Goal: Task Accomplishment & Management: Complete application form

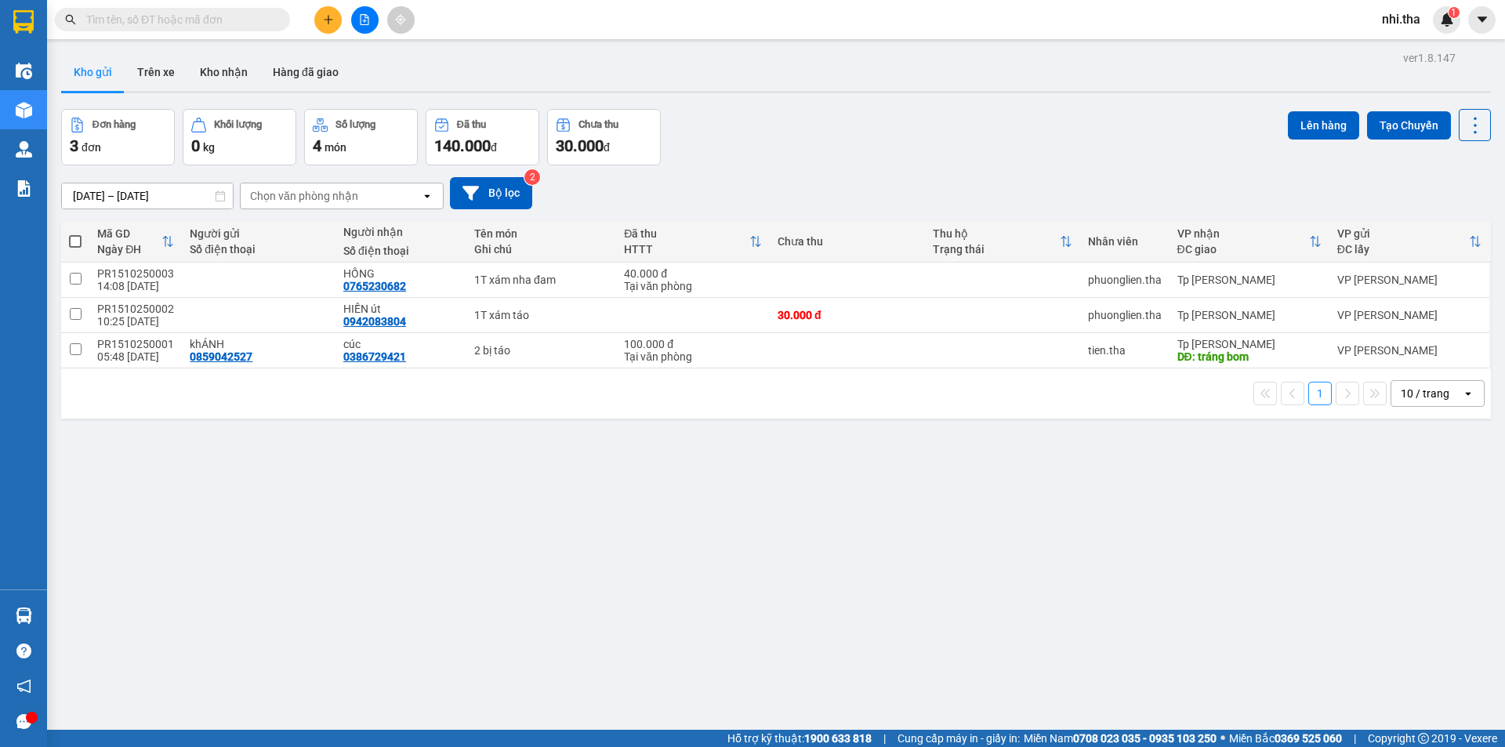
click at [235, 20] on input "text" at bounding box center [178, 19] width 185 height 17
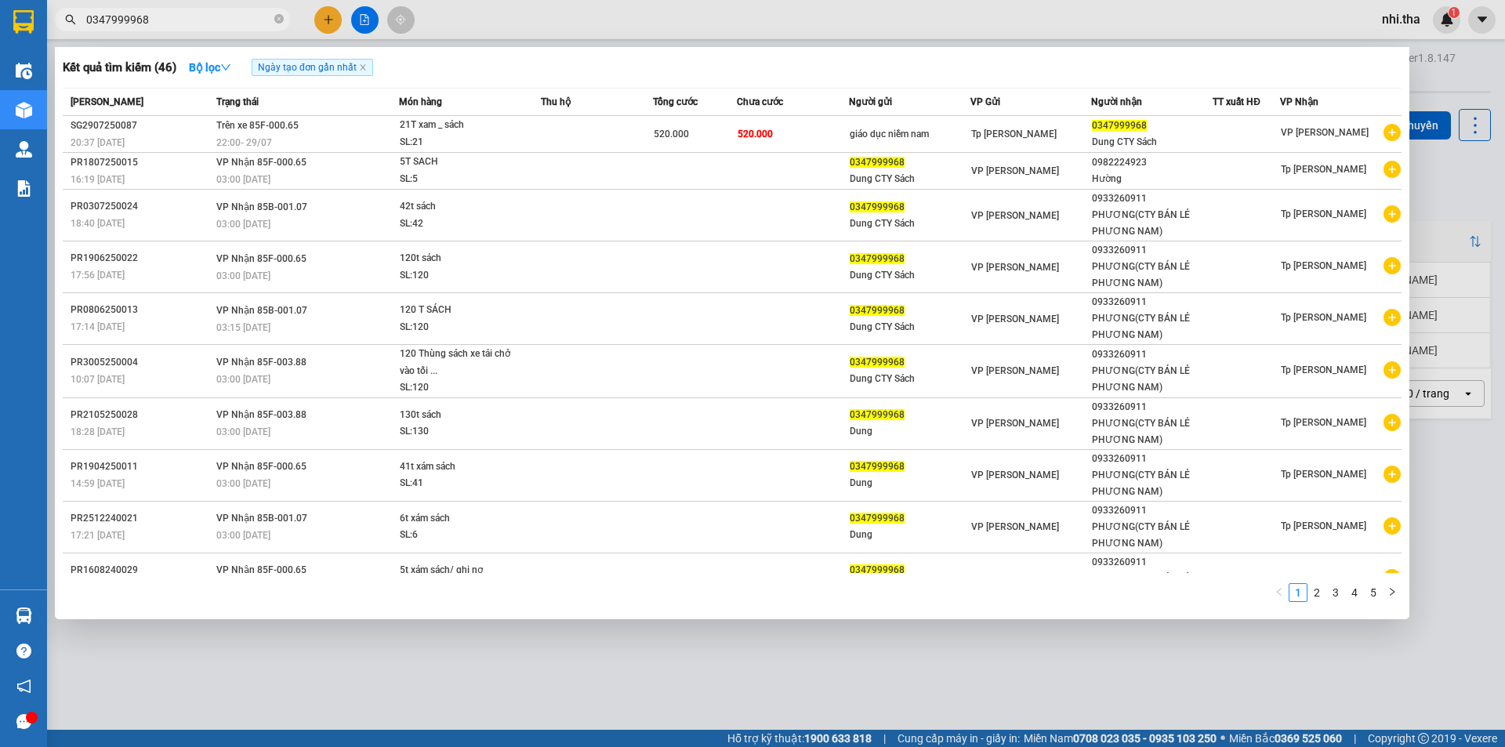
click at [237, 21] on input "0347999968" at bounding box center [178, 19] width 185 height 17
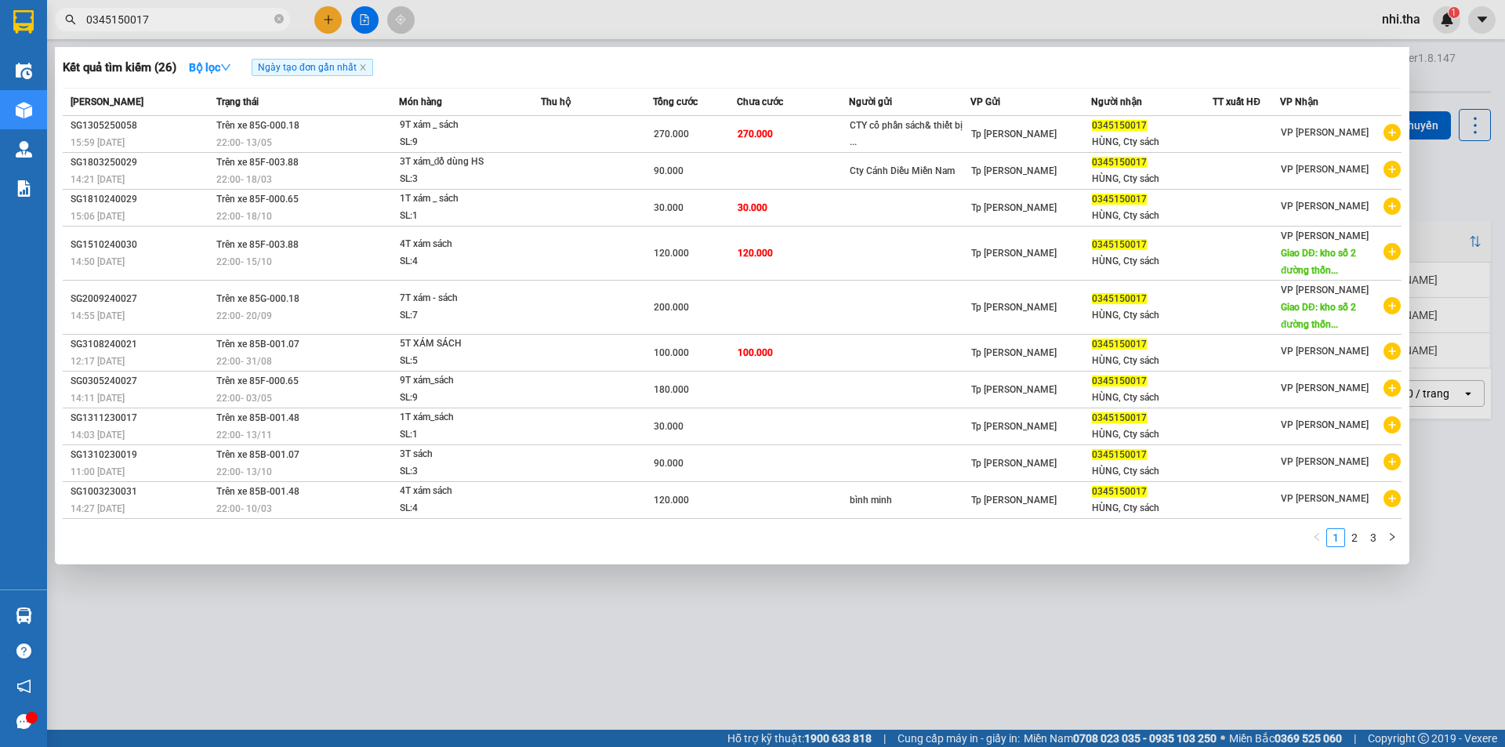
click at [203, 18] on input "0345150017" at bounding box center [178, 19] width 185 height 17
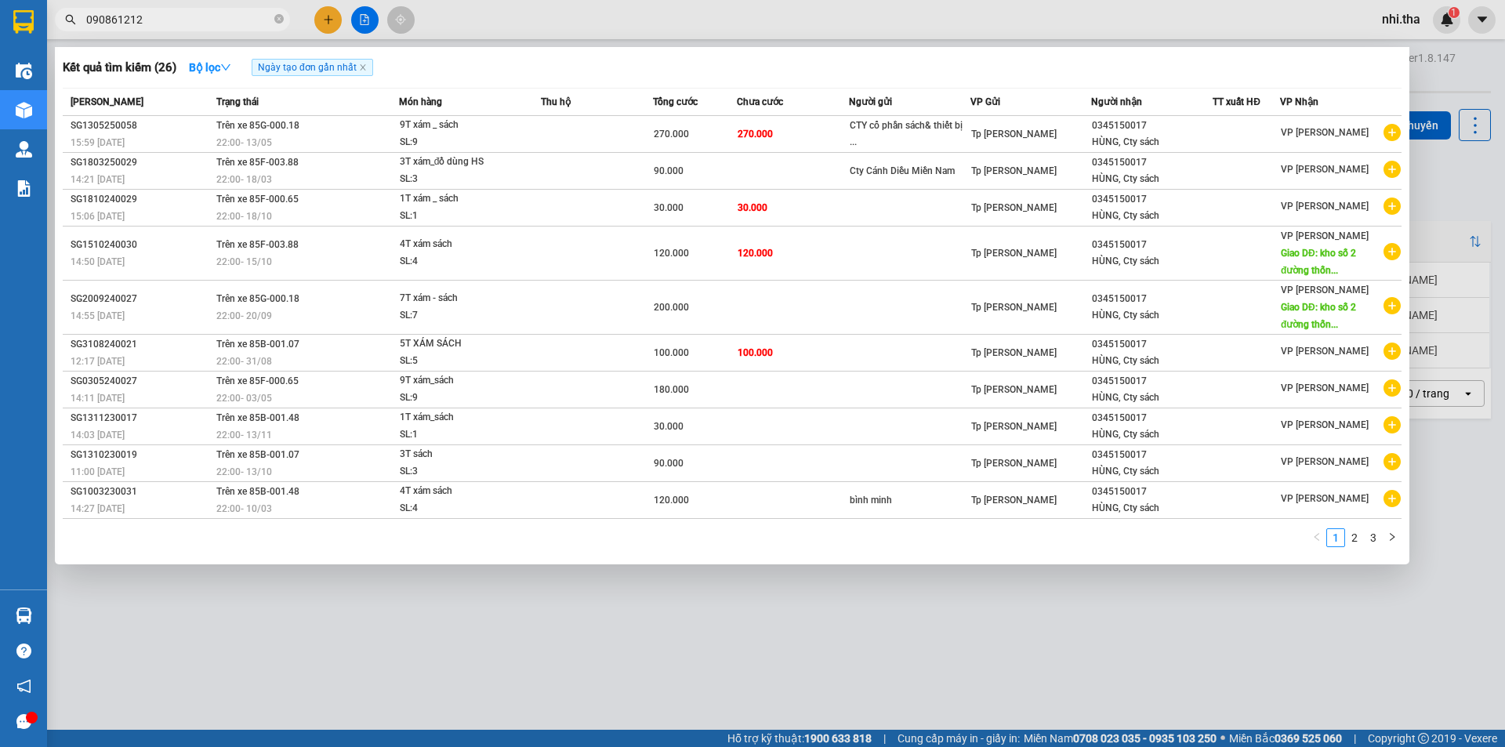
type input "0908612124"
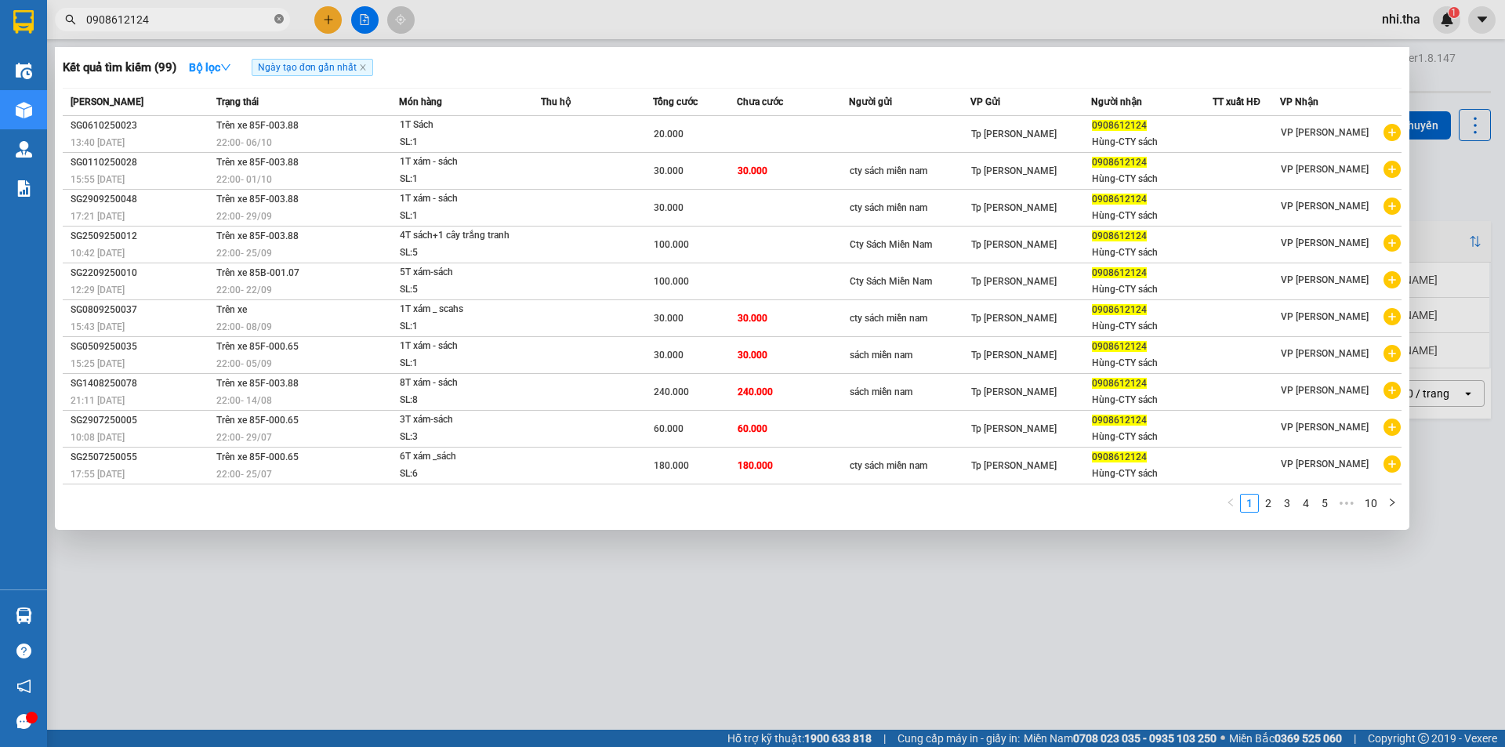
click at [281, 15] on icon "close-circle" at bounding box center [278, 18] width 9 height 9
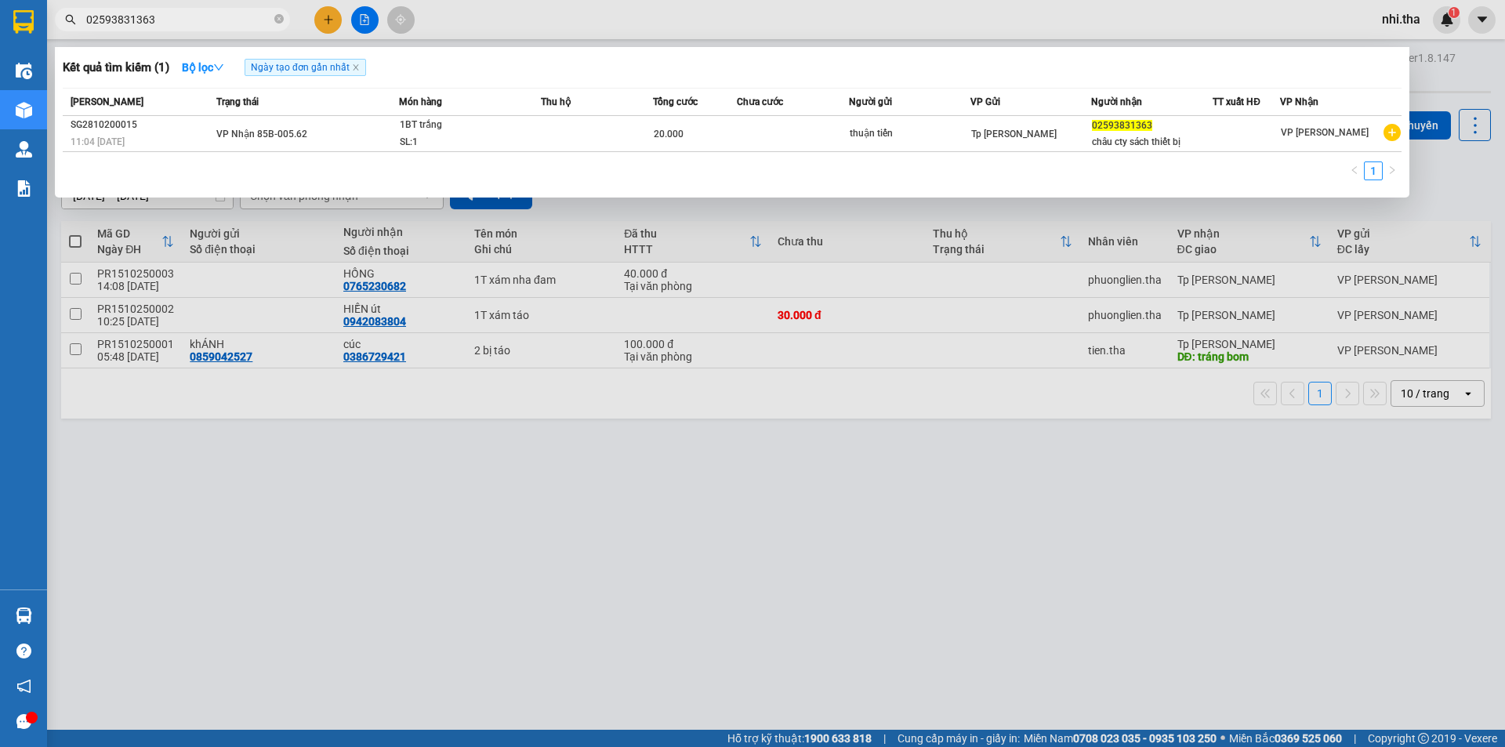
click at [190, 20] on input "02593831363" at bounding box center [178, 19] width 185 height 17
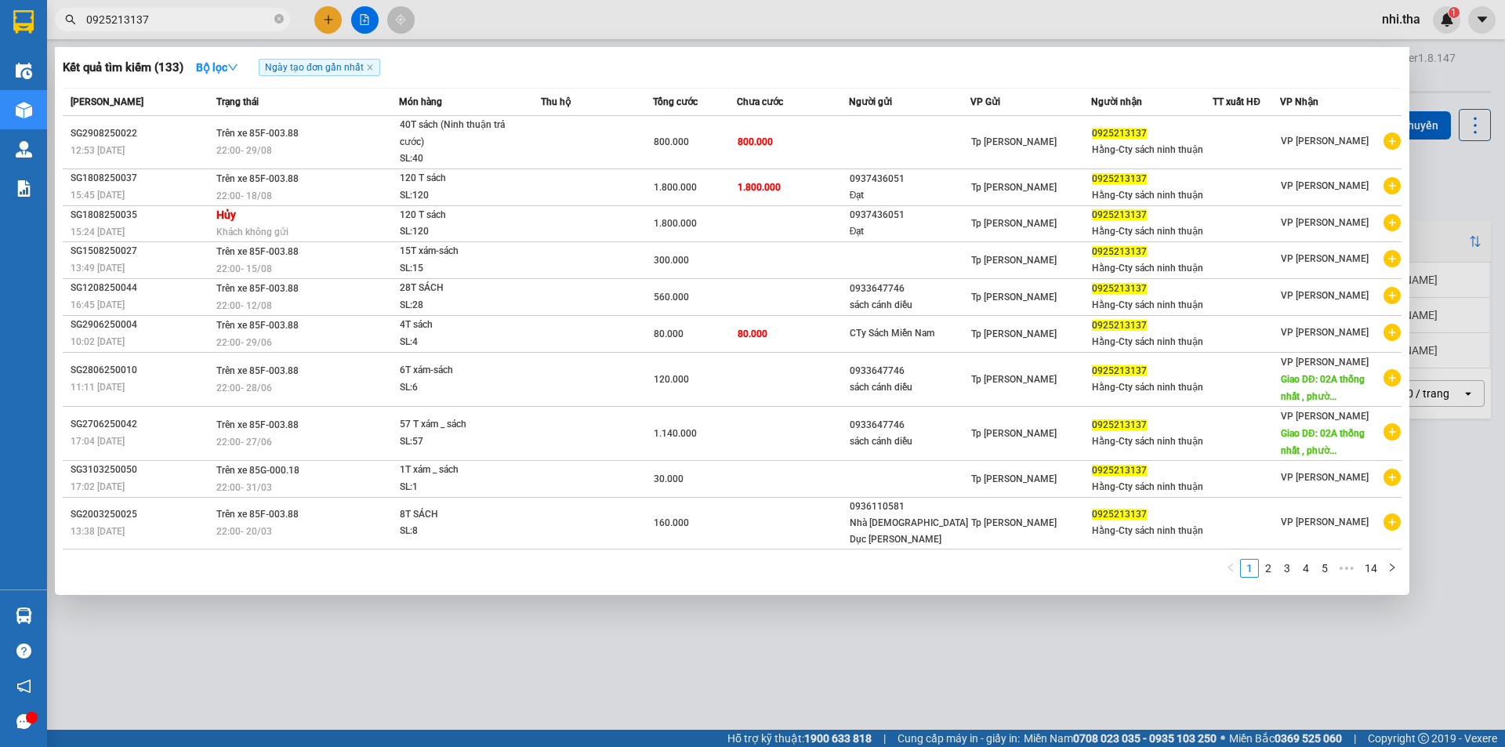
click at [230, 19] on input "0925213137" at bounding box center [178, 19] width 185 height 17
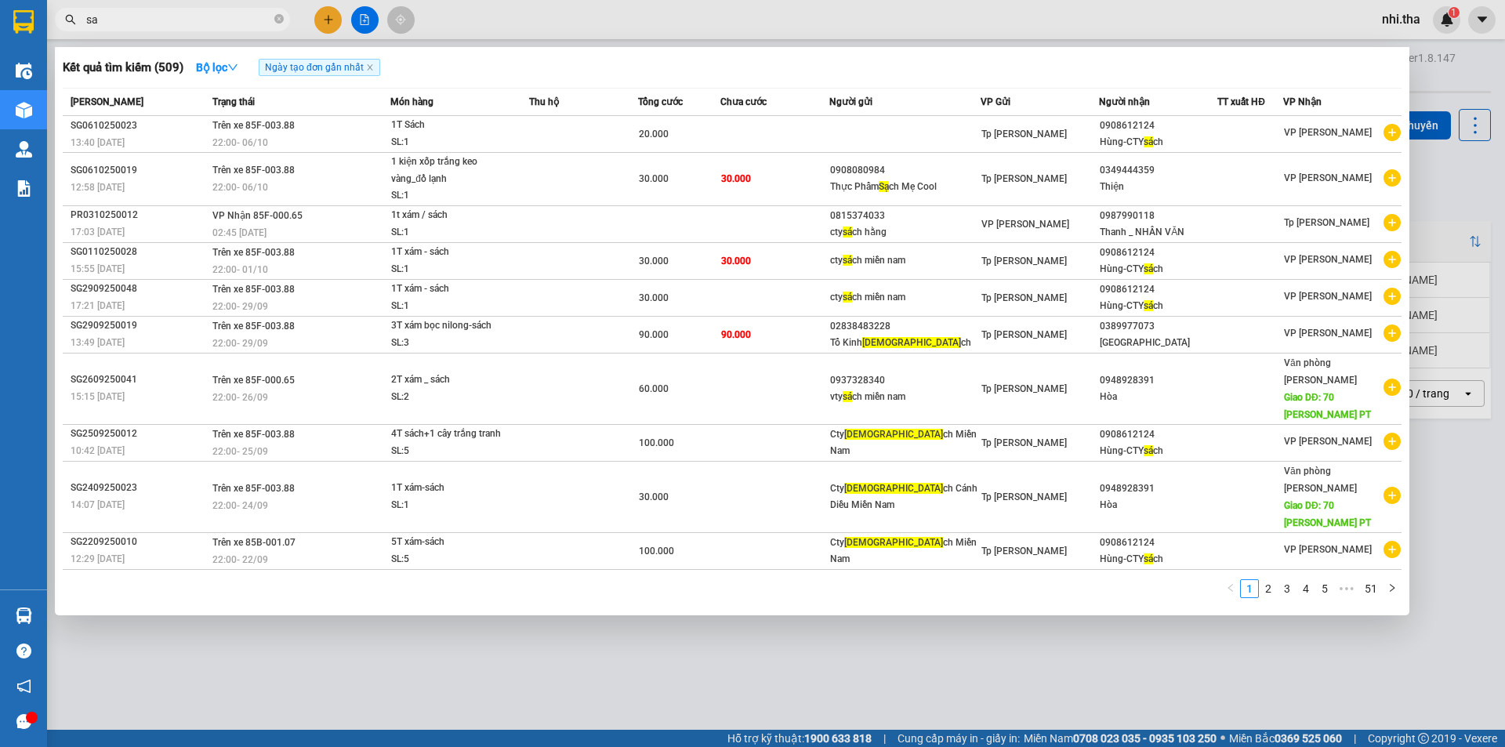
type input "s"
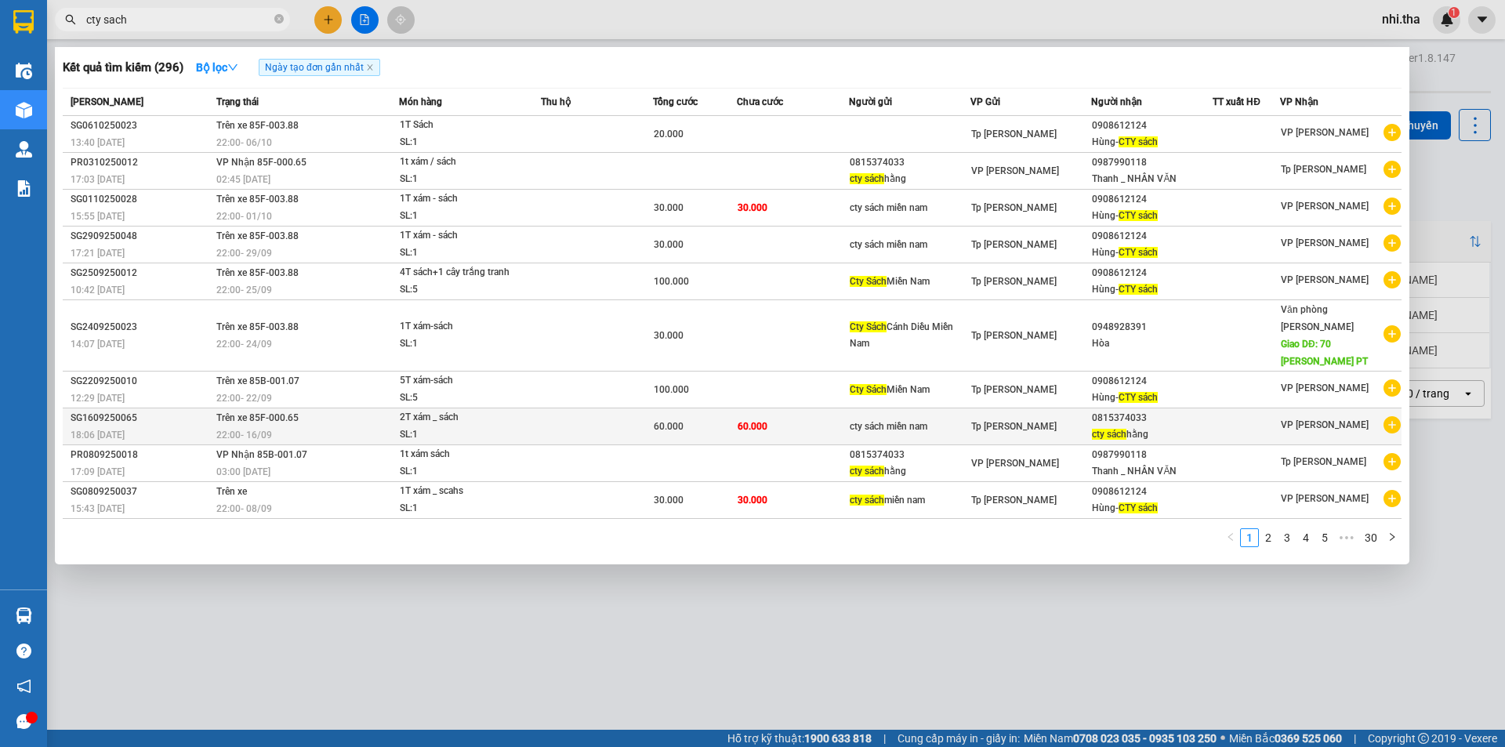
type input "cty sach"
click at [1059, 418] on div "Tp [PERSON_NAME]" at bounding box center [1031, 426] width 120 height 17
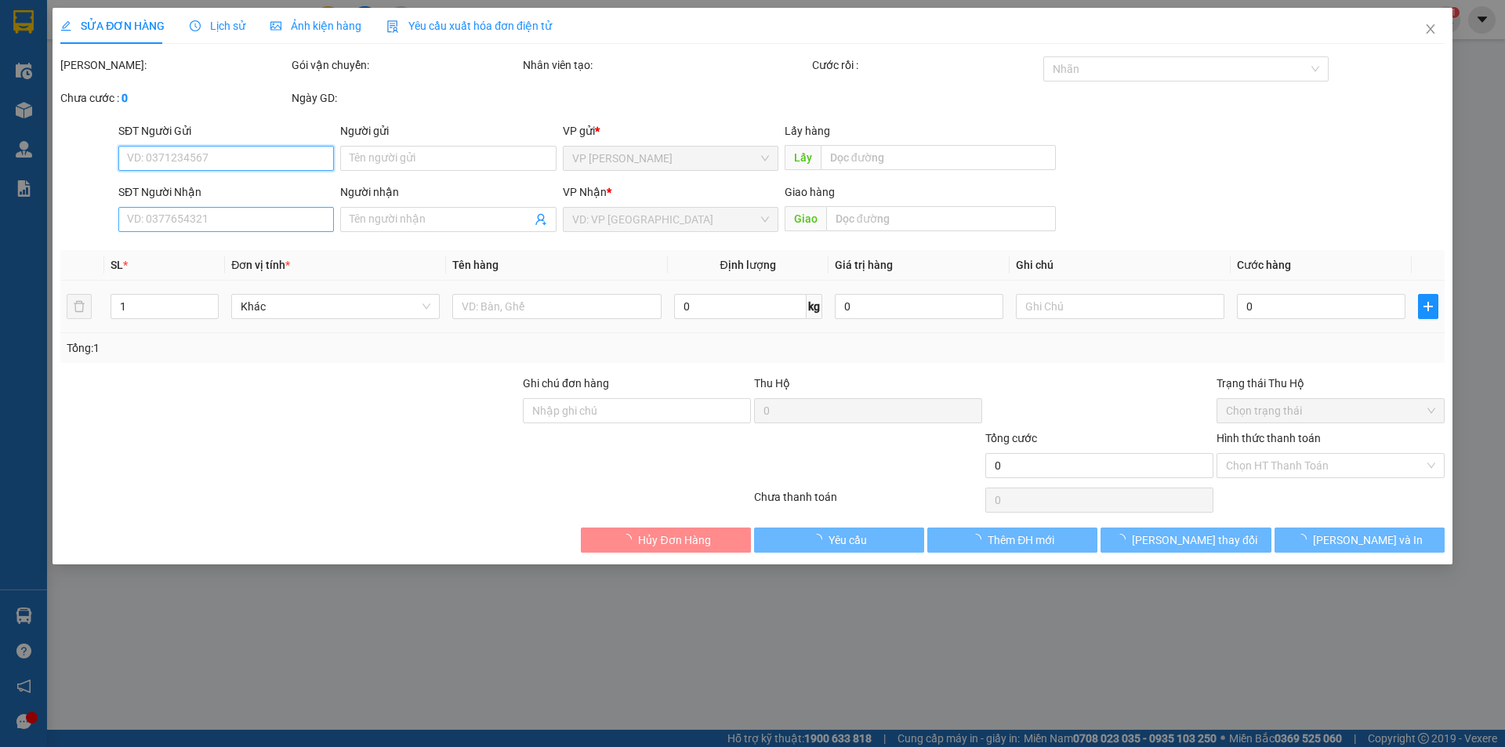
type input "cty sách miền nam"
type input "0815374033"
type input "cty sách hằng"
type input "60.000"
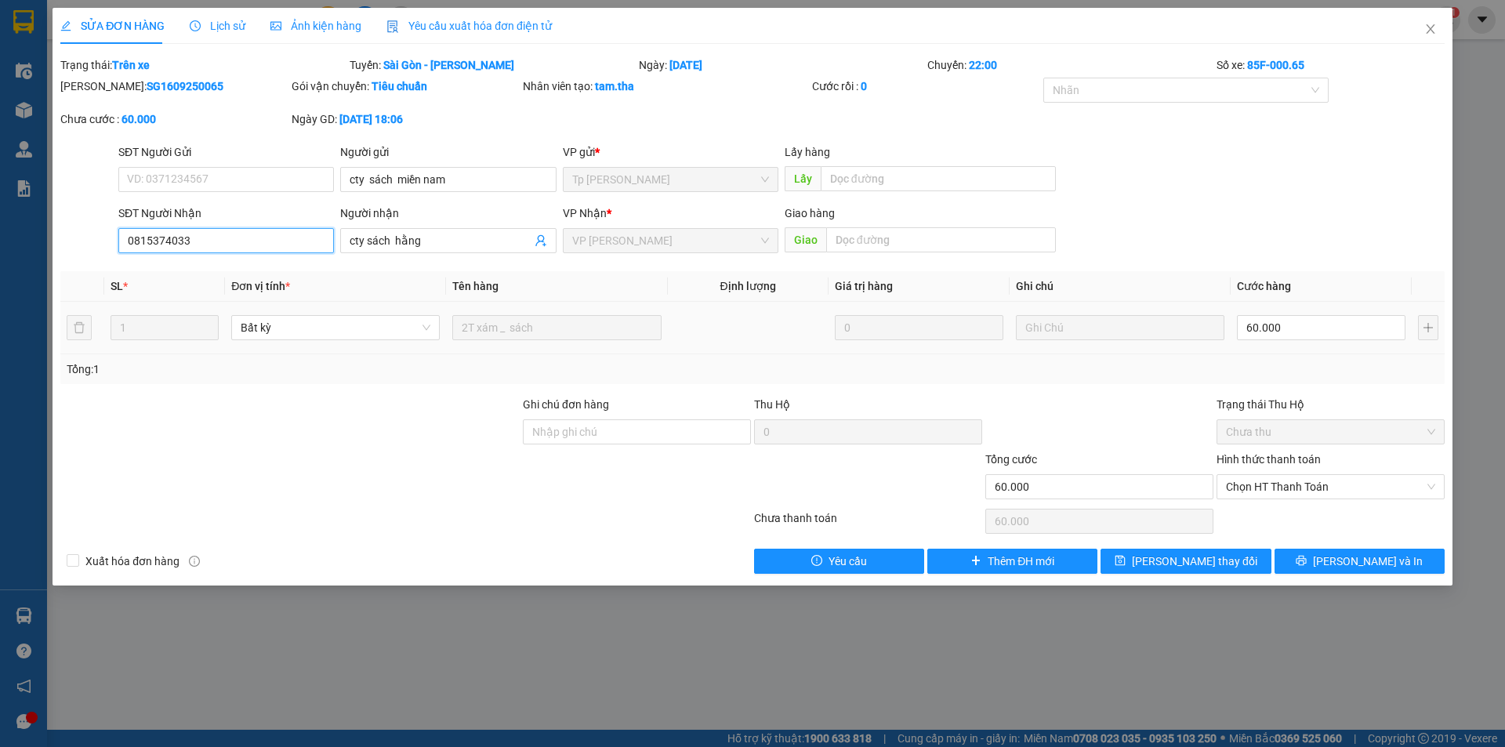
click at [219, 234] on input "0815374033" at bounding box center [225, 240] width 215 height 25
click at [1425, 32] on icon "close" at bounding box center [1430, 29] width 13 height 13
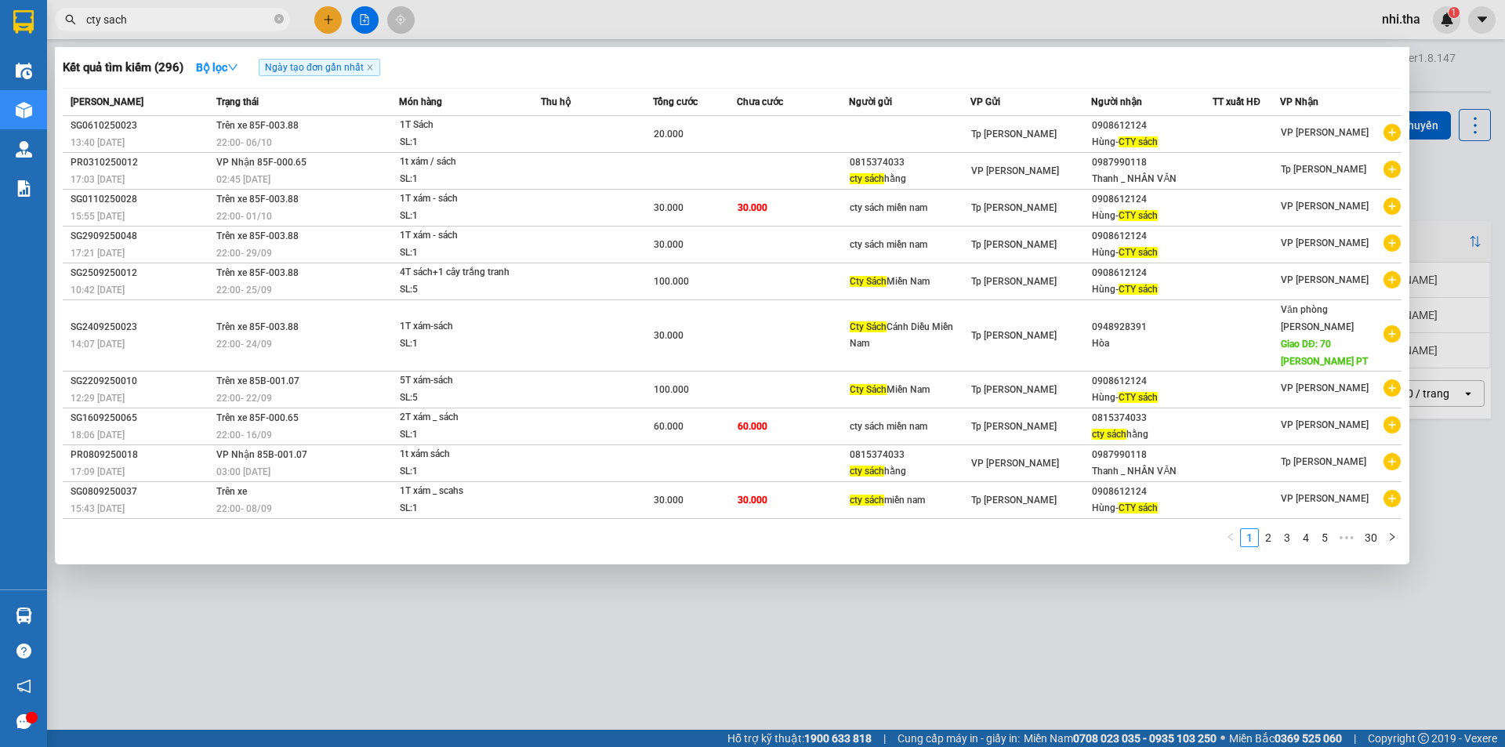
click at [185, 10] on span "cty sach" at bounding box center [172, 20] width 235 height 24
click at [183, 13] on input "cty sach" at bounding box center [178, 19] width 185 height 17
paste input "0815374033"
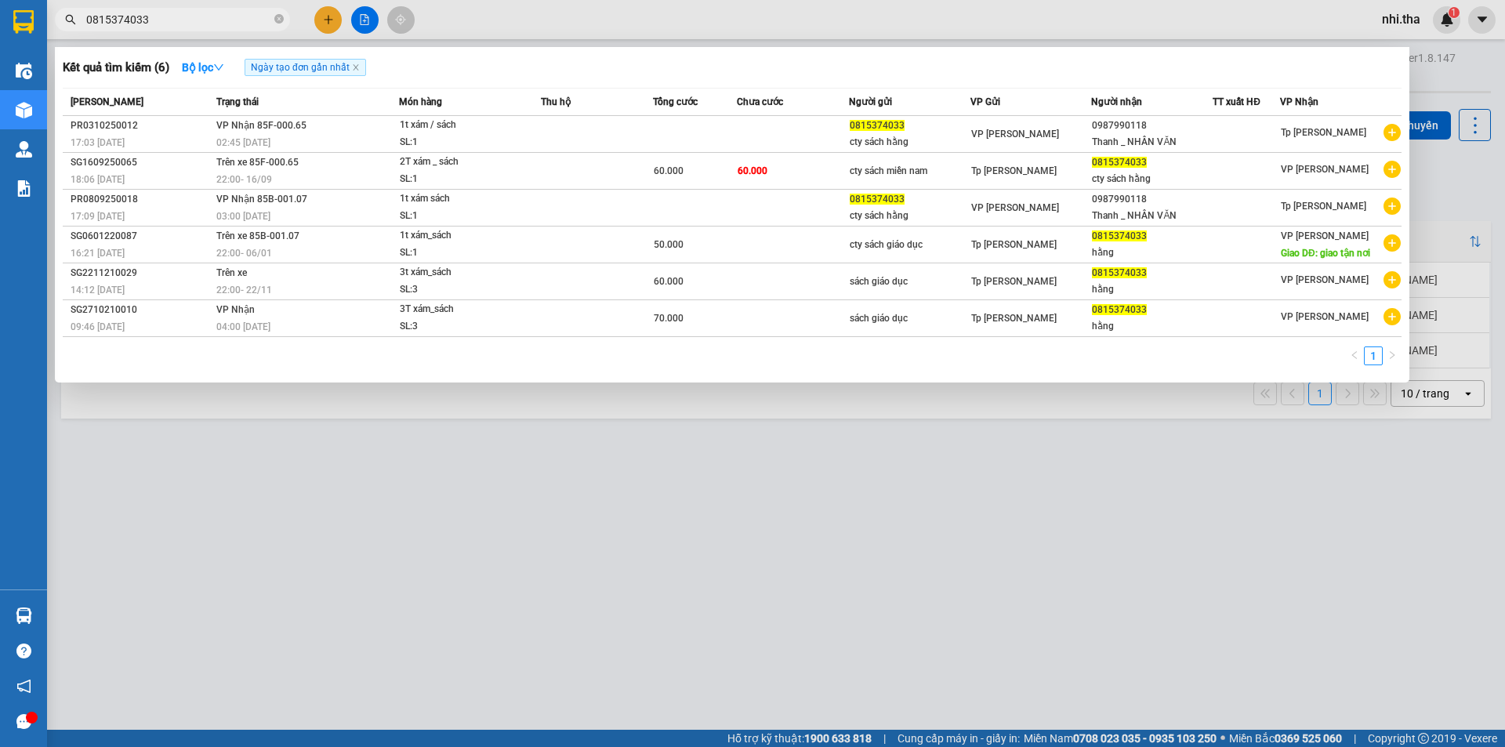
type input "0815374033"
click at [773, 590] on div at bounding box center [752, 373] width 1505 height 747
